Goal: Task Accomplishment & Management: Use online tool/utility

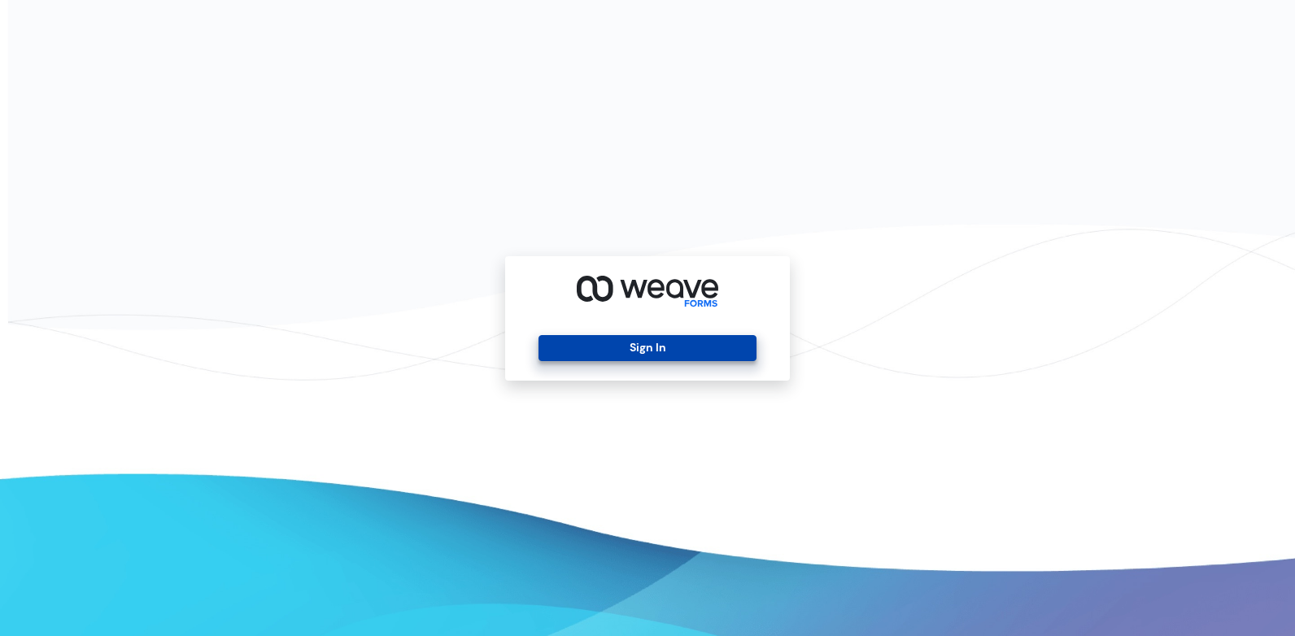
click at [702, 348] on button "Sign In" at bounding box center [647, 348] width 217 height 26
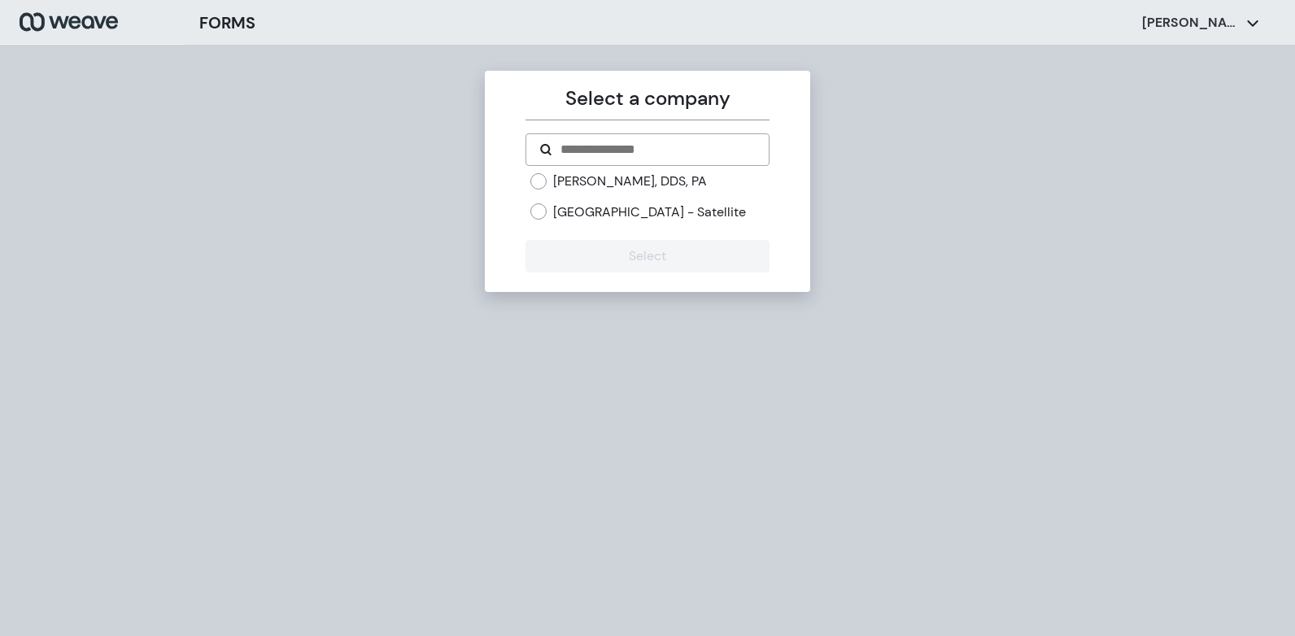
click at [574, 181] on label "[PERSON_NAME], DDS, PA" at bounding box center [630, 181] width 154 height 18
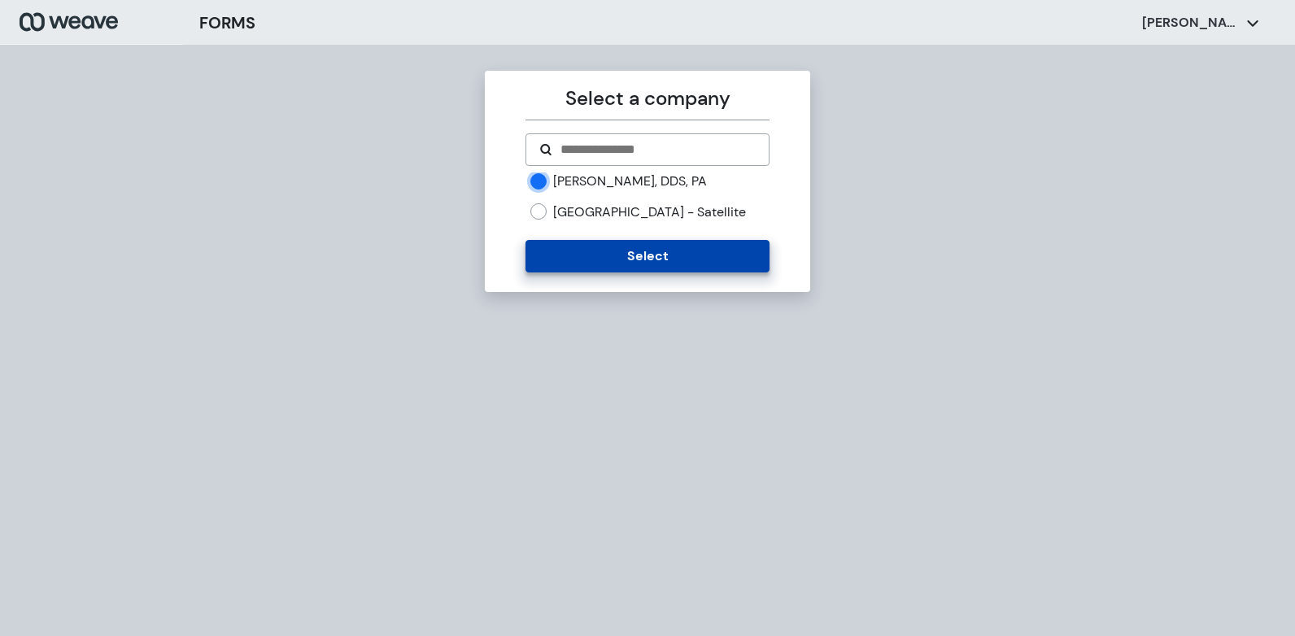
click at [587, 272] on button "Select" at bounding box center [647, 256] width 243 height 33
